Goal: Obtain resource: Obtain resource

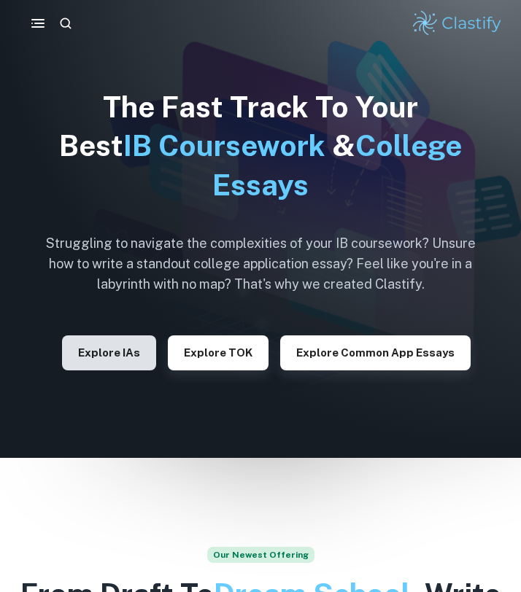
click at [112, 365] on button "Explore IAs" at bounding box center [109, 352] width 94 height 35
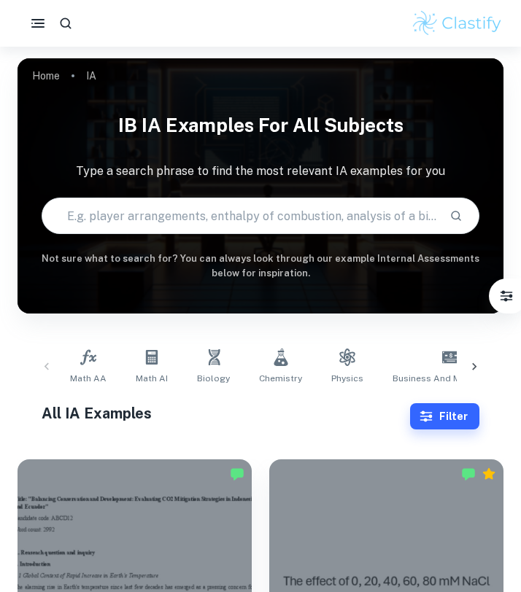
click at [474, 367] on icon at bounding box center [474, 366] width 15 height 15
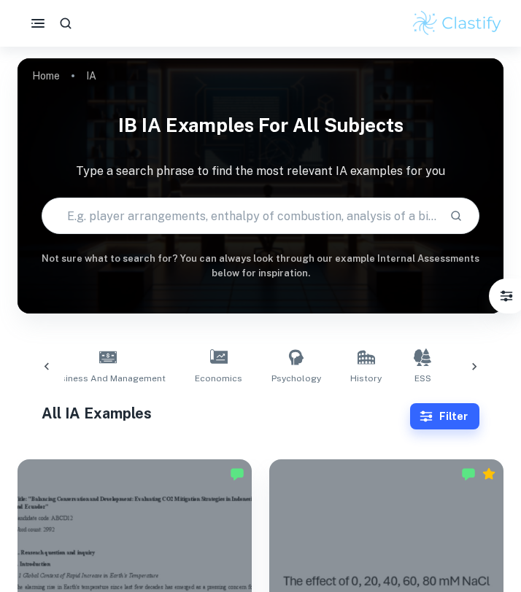
scroll to position [0, 351]
click at [475, 367] on icon at bounding box center [474, 366] width 4 height 7
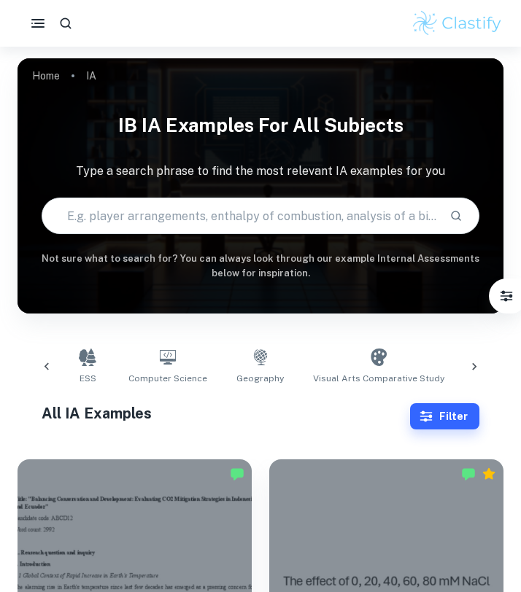
scroll to position [0, 701]
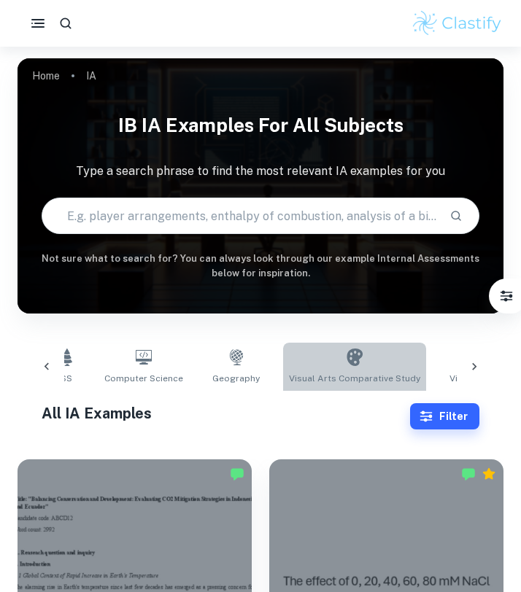
click at [366, 373] on span "Visual Arts Comparative Study" at bounding box center [354, 378] width 131 height 13
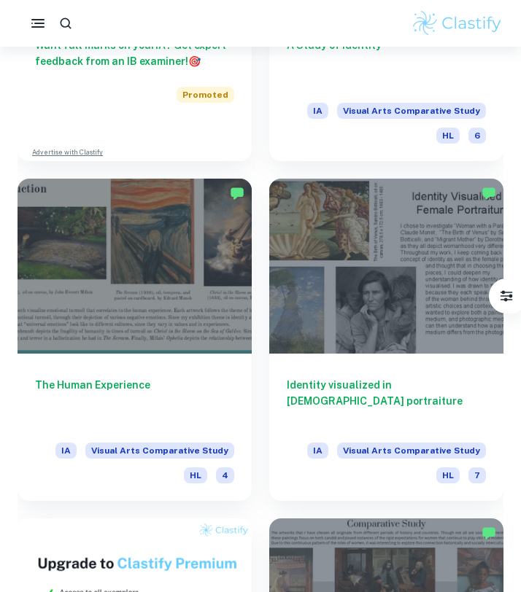
scroll to position [891, 0]
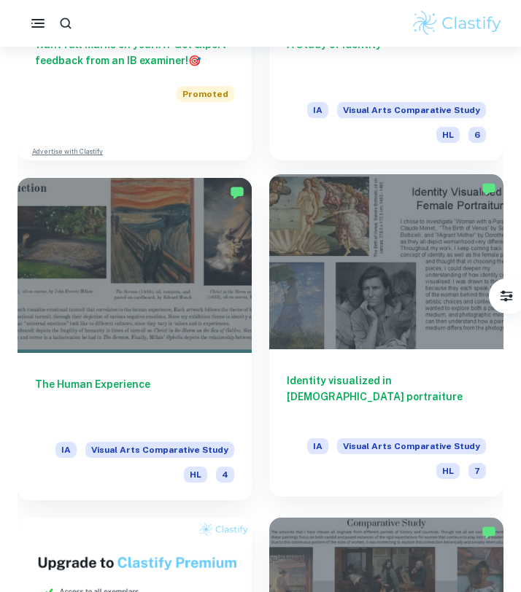
click at [381, 348] on div at bounding box center [386, 262] width 234 height 176
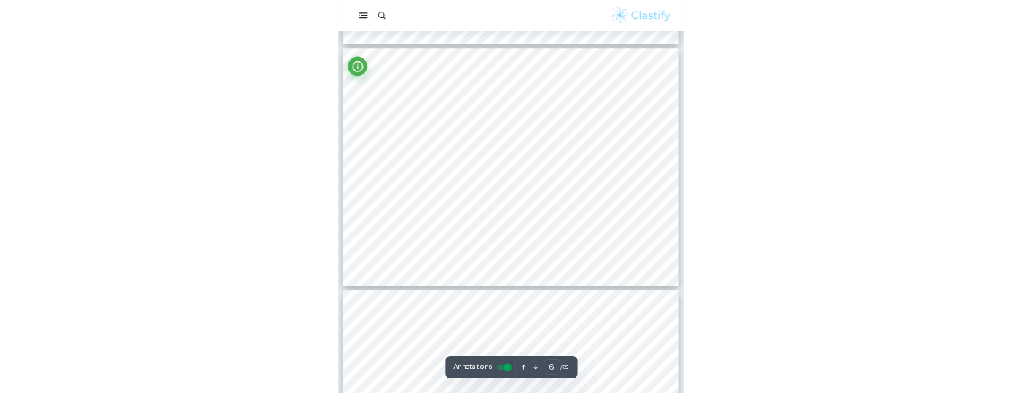
scroll to position [1977, 0]
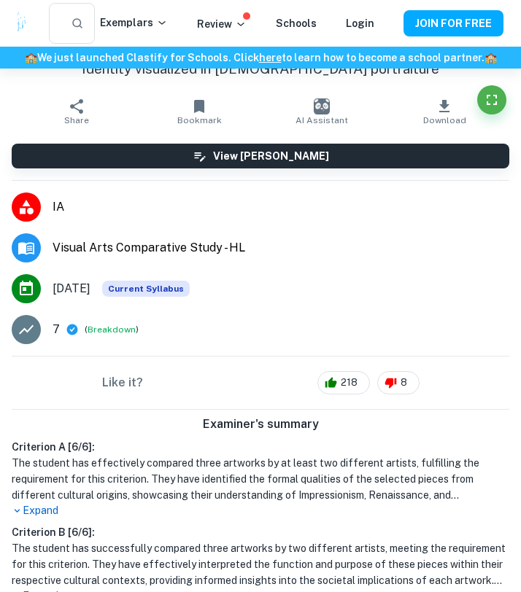
type input "5"
